Goal: Find specific page/section: Find specific page/section

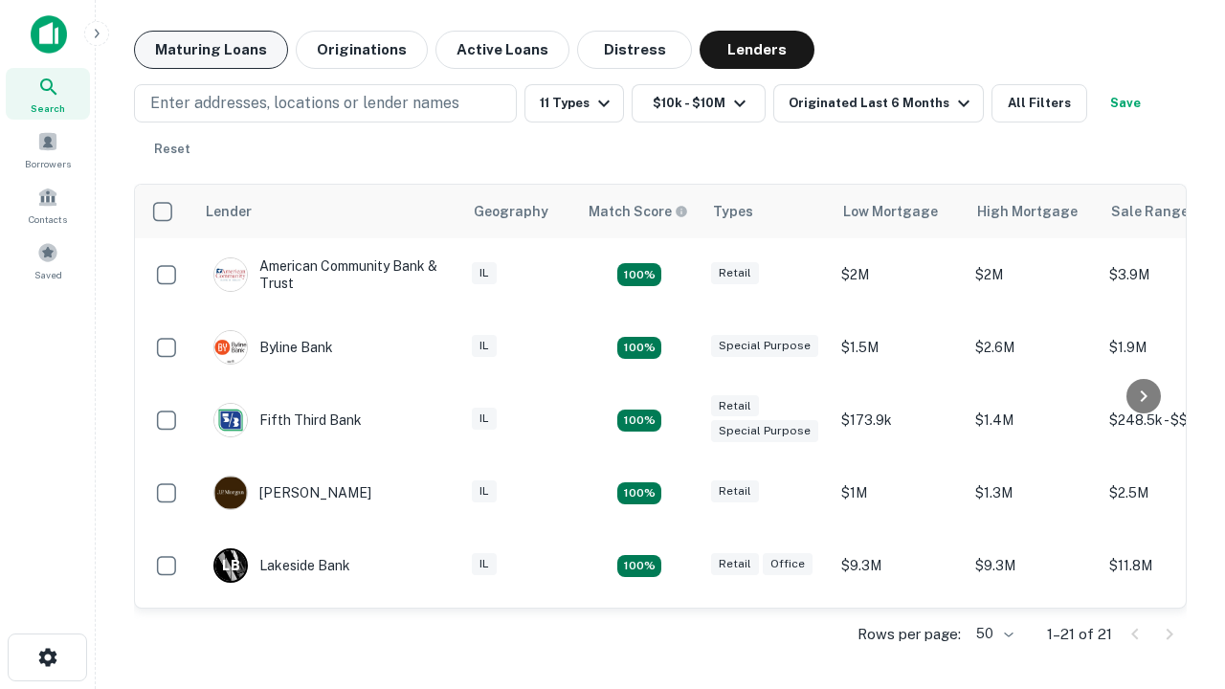
click at [211, 50] on button "Maturing Loans" at bounding box center [211, 50] width 154 height 38
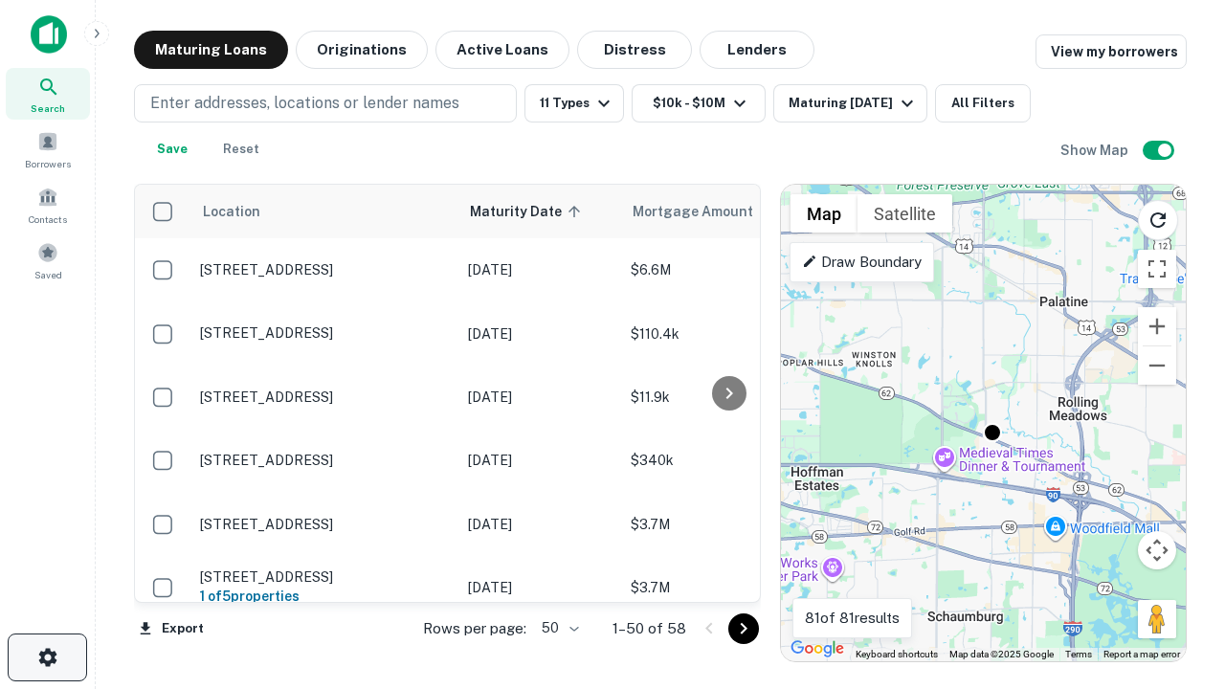
click at [47, 657] on icon "button" at bounding box center [47, 657] width 23 height 23
